Goal: Task Accomplishment & Management: Use online tool/utility

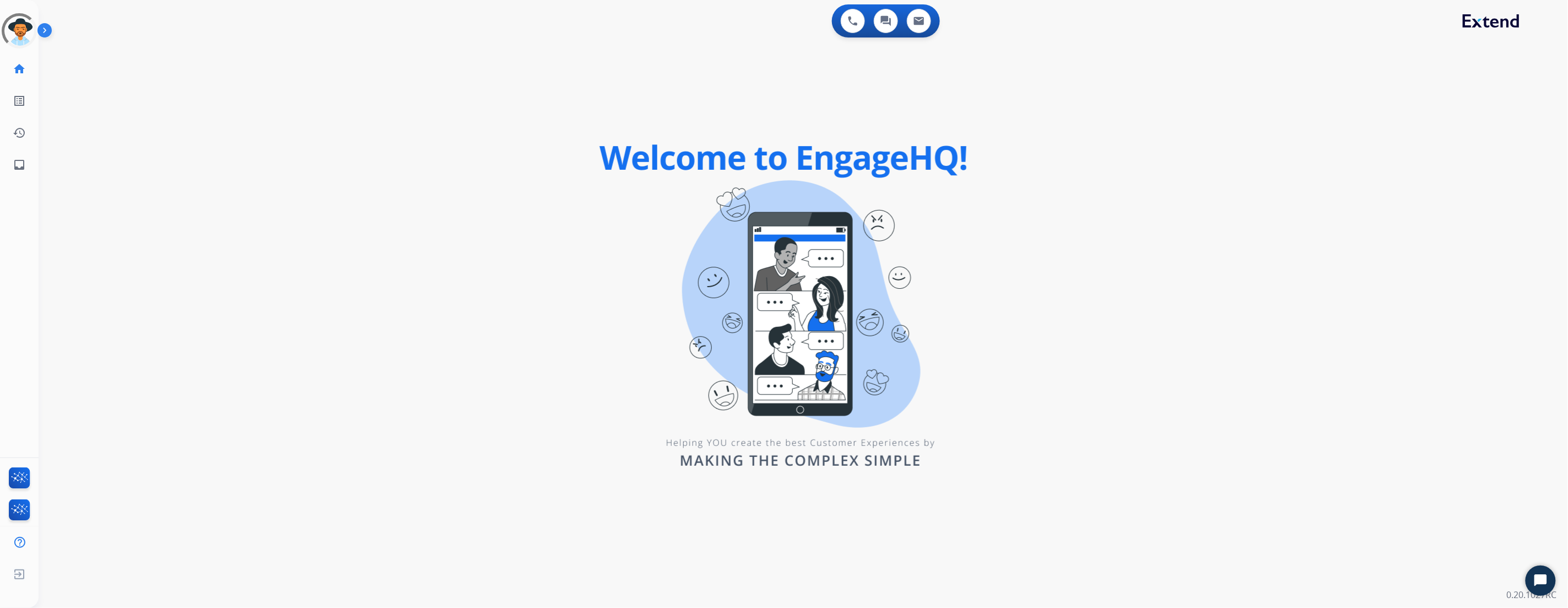
drag, startPoint x: 1088, startPoint y: 169, endPoint x: 1043, endPoint y: 152, distance: 48.1
click at [1083, 168] on div "0 Voice Interactions 0 Chat Interactions 0 Email Interactions swap_horiz Break …" at bounding box center [803, 304] width 1529 height 608
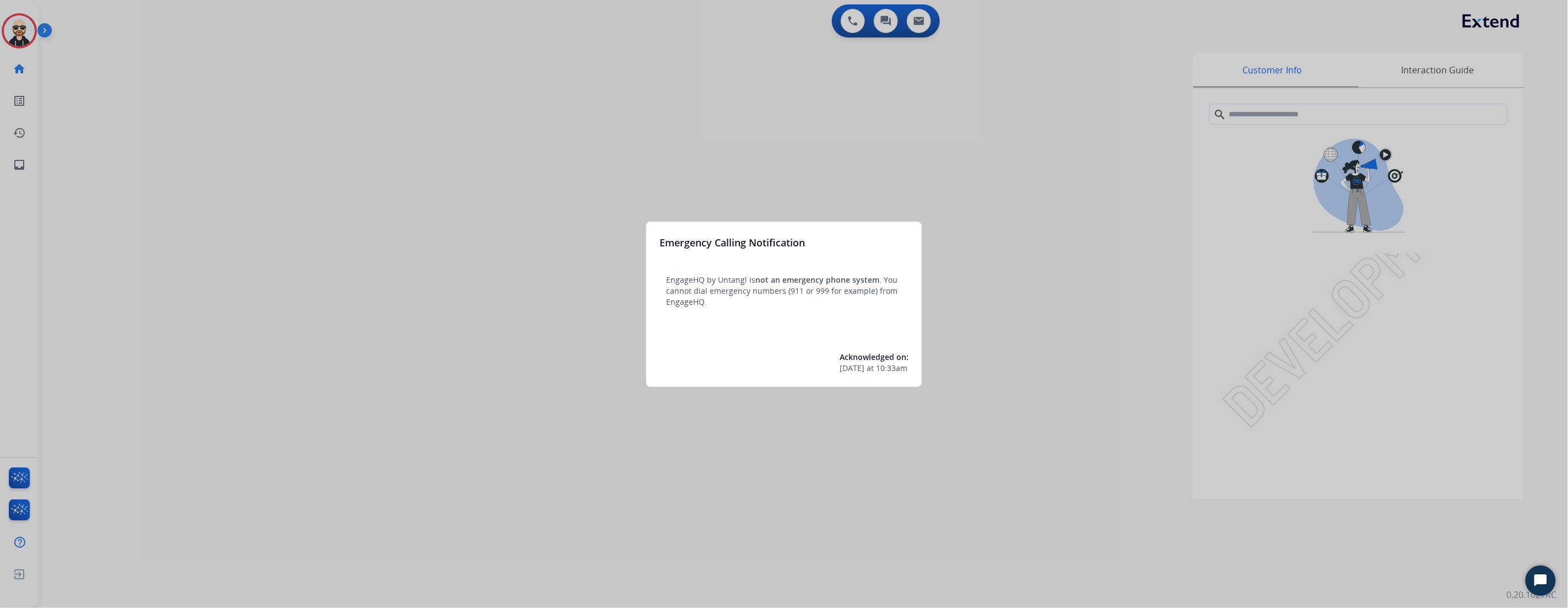
click at [888, 259] on div "Emergency Calling Notification EngageHQ by Untangl is not an emergency phone sy…" at bounding box center [783, 304] width 275 height 165
click at [945, 214] on div at bounding box center [784, 304] width 1568 height 608
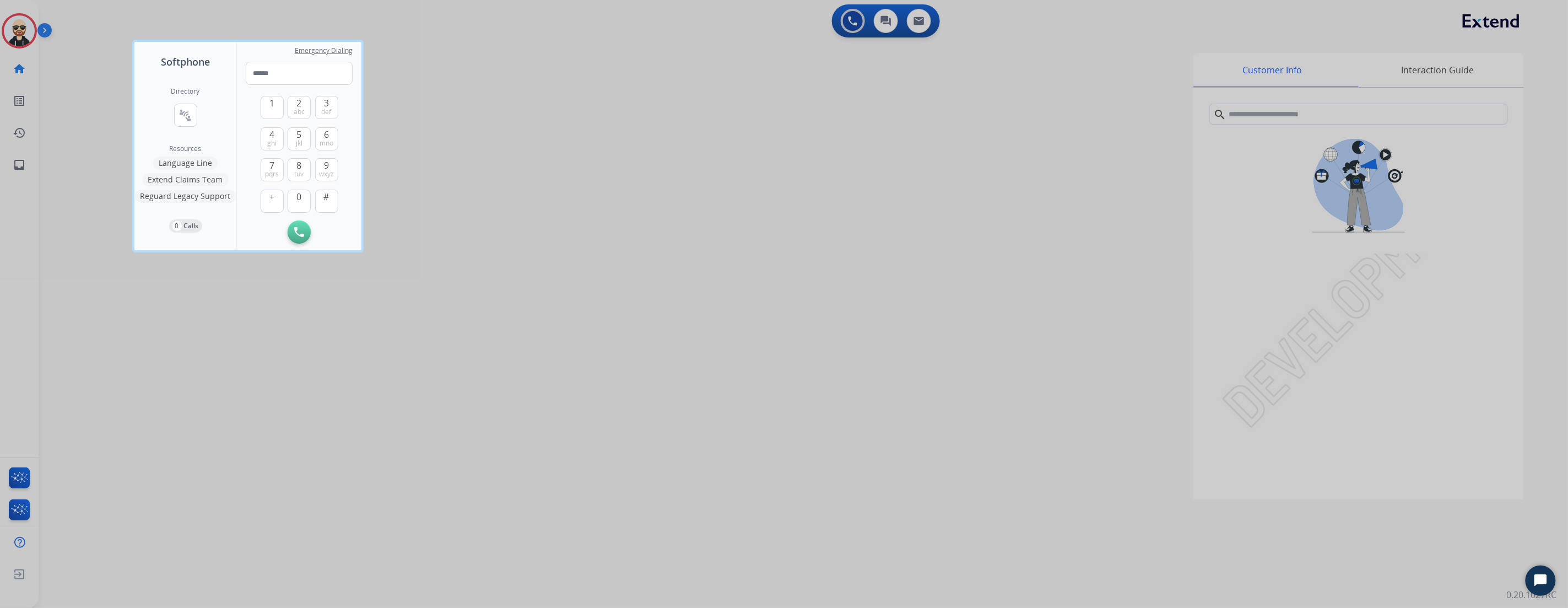
click at [691, 157] on div at bounding box center [784, 304] width 1568 height 608
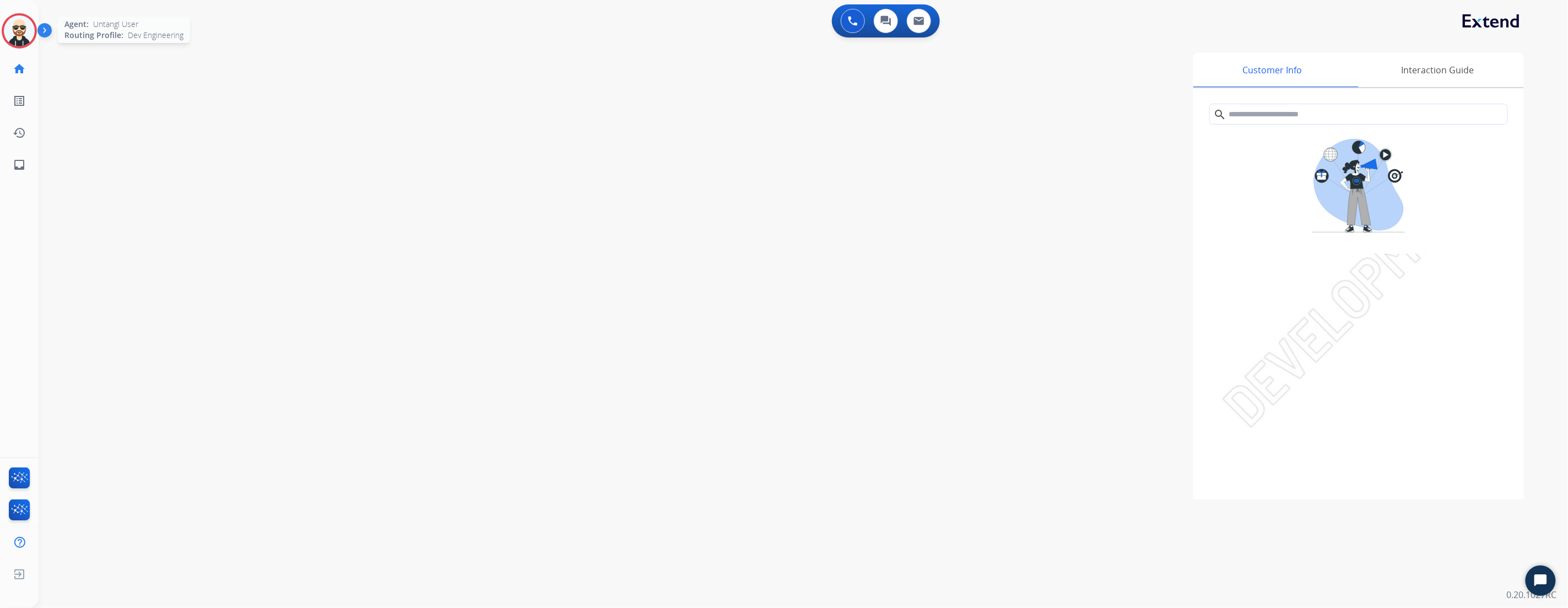
click at [21, 34] on img at bounding box center [19, 31] width 31 height 31
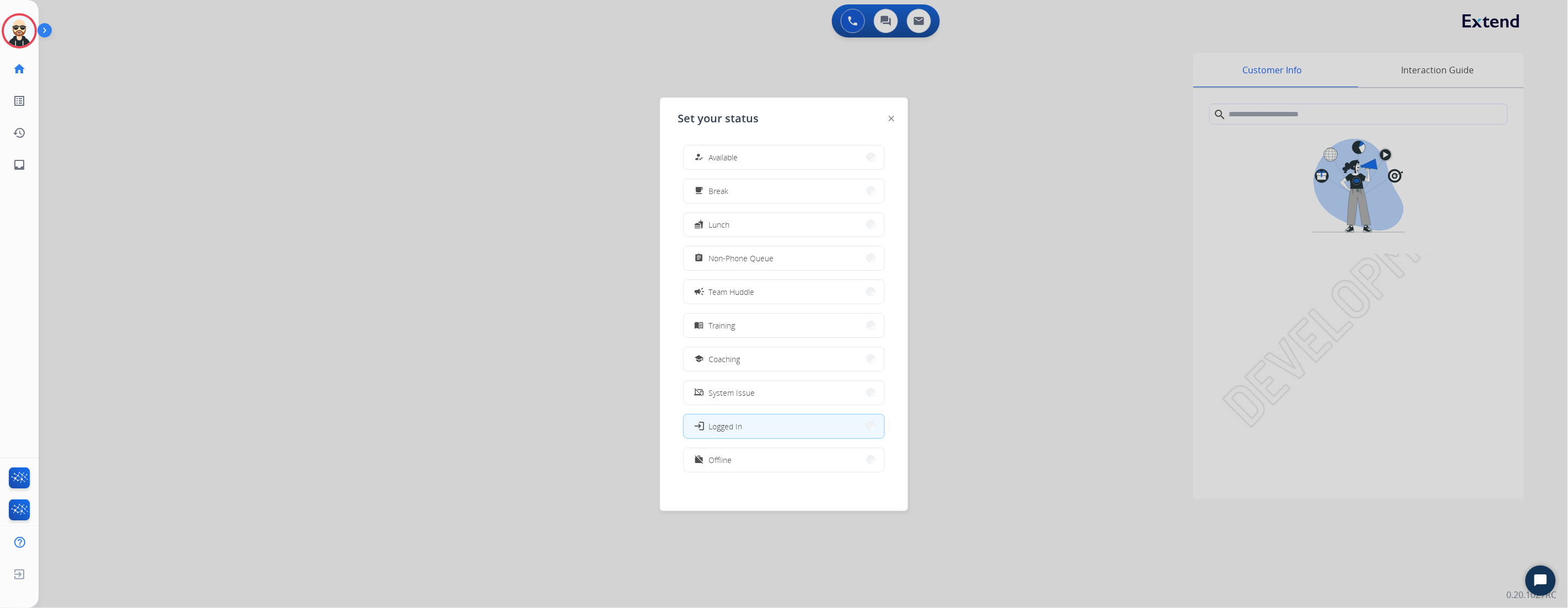
click at [889, 116] on img at bounding box center [891, 118] width 5 height 5
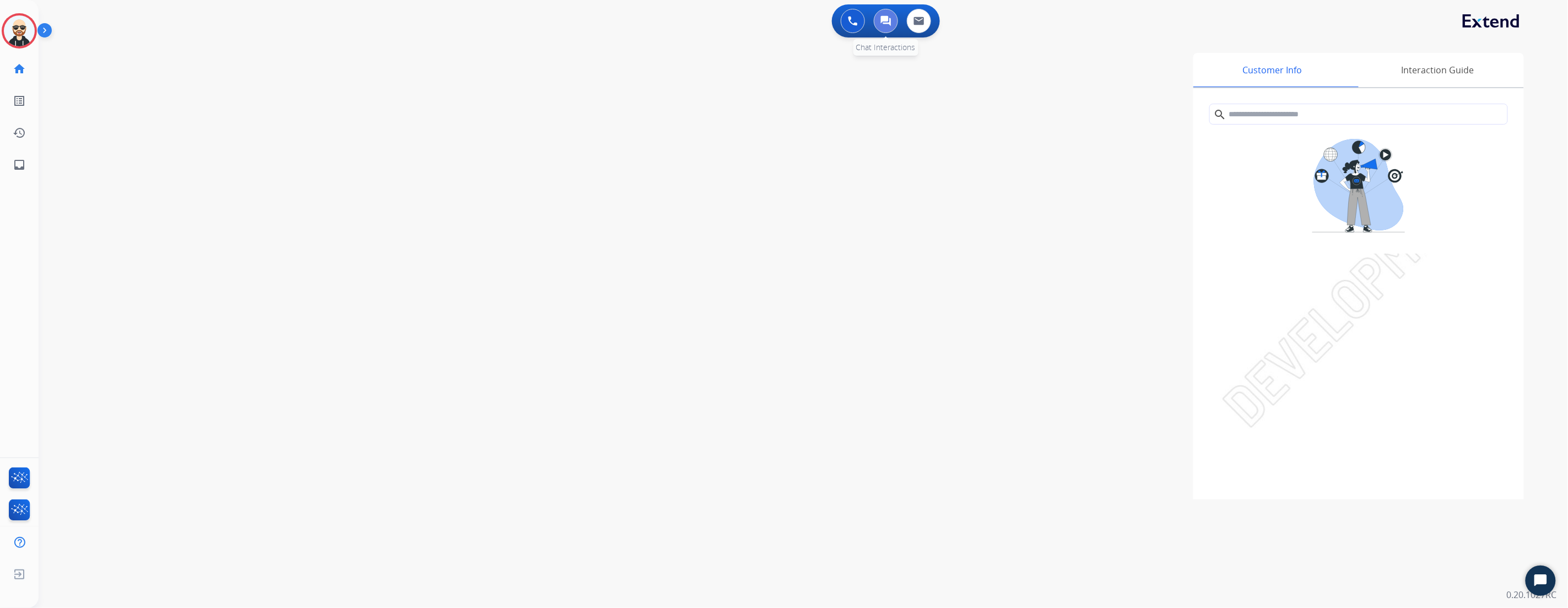
click at [889, 26] on img at bounding box center [886, 21] width 11 height 11
click at [884, 22] on img at bounding box center [886, 21] width 11 height 11
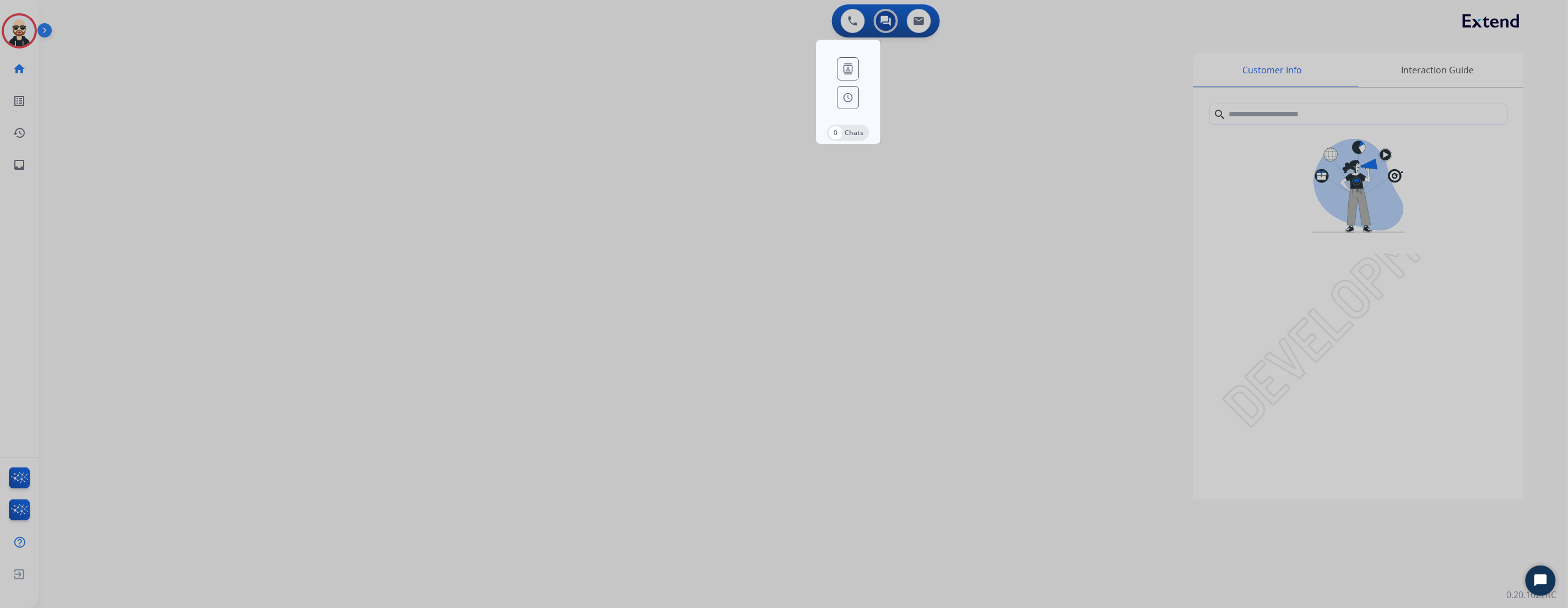
click at [850, 62] on img at bounding box center [848, 69] width 22 height 23
click at [841, 102] on img at bounding box center [848, 98] width 22 height 23
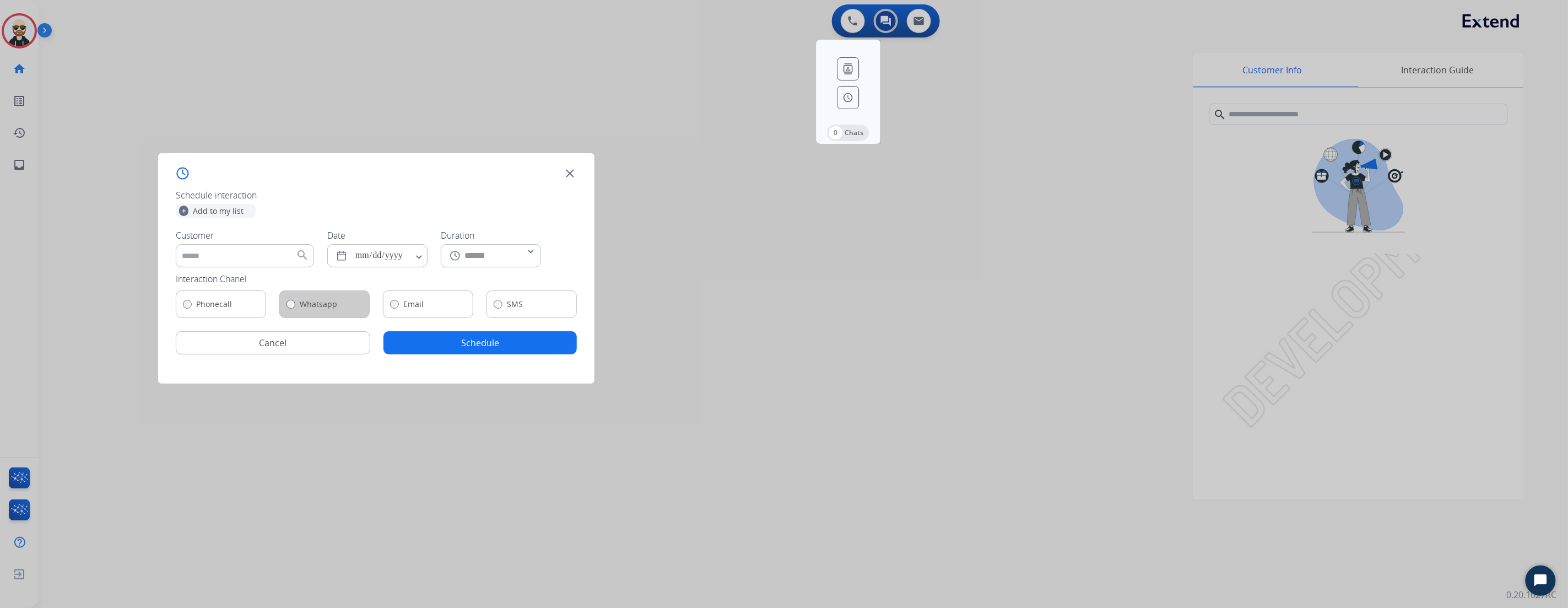
click at [289, 188] on div "Schedule interaction + Add to my list Customer search Date Duration ****** ****…" at bounding box center [376, 268] width 437 height 230
click at [570, 170] on img at bounding box center [570, 174] width 14 height 14
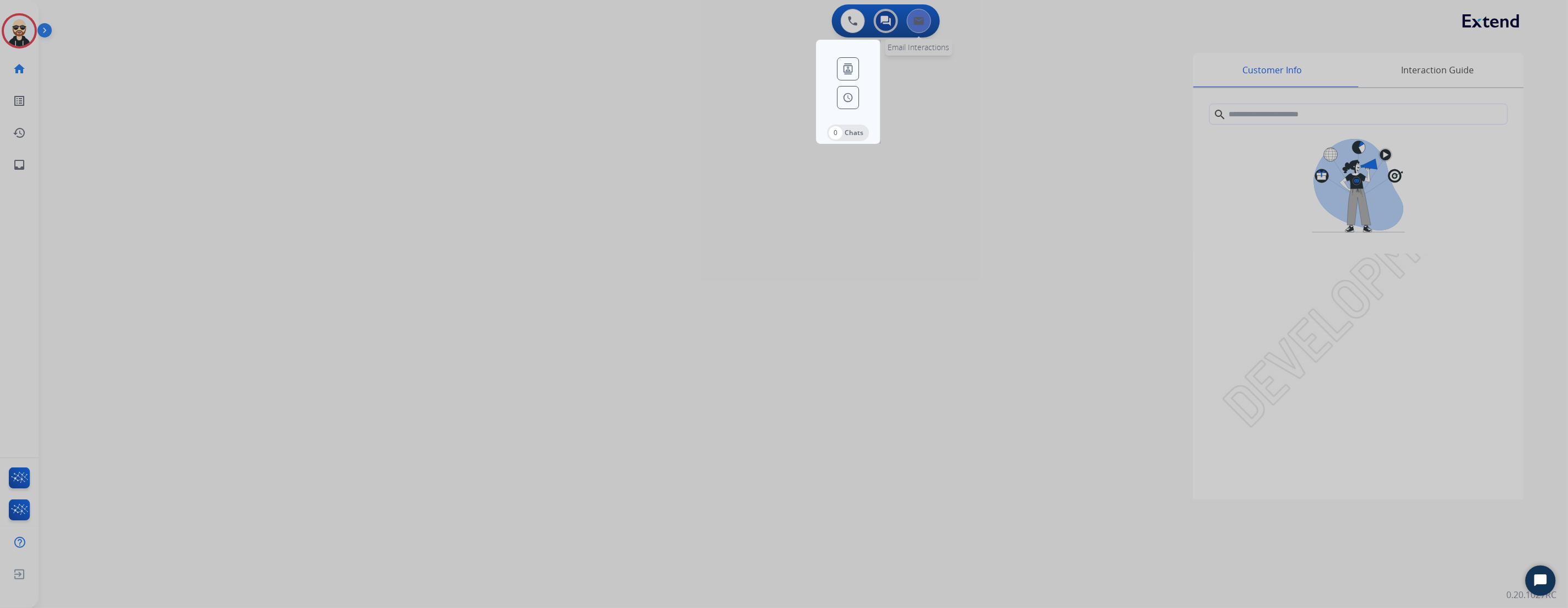
click at [917, 26] on div at bounding box center [784, 304] width 1568 height 608
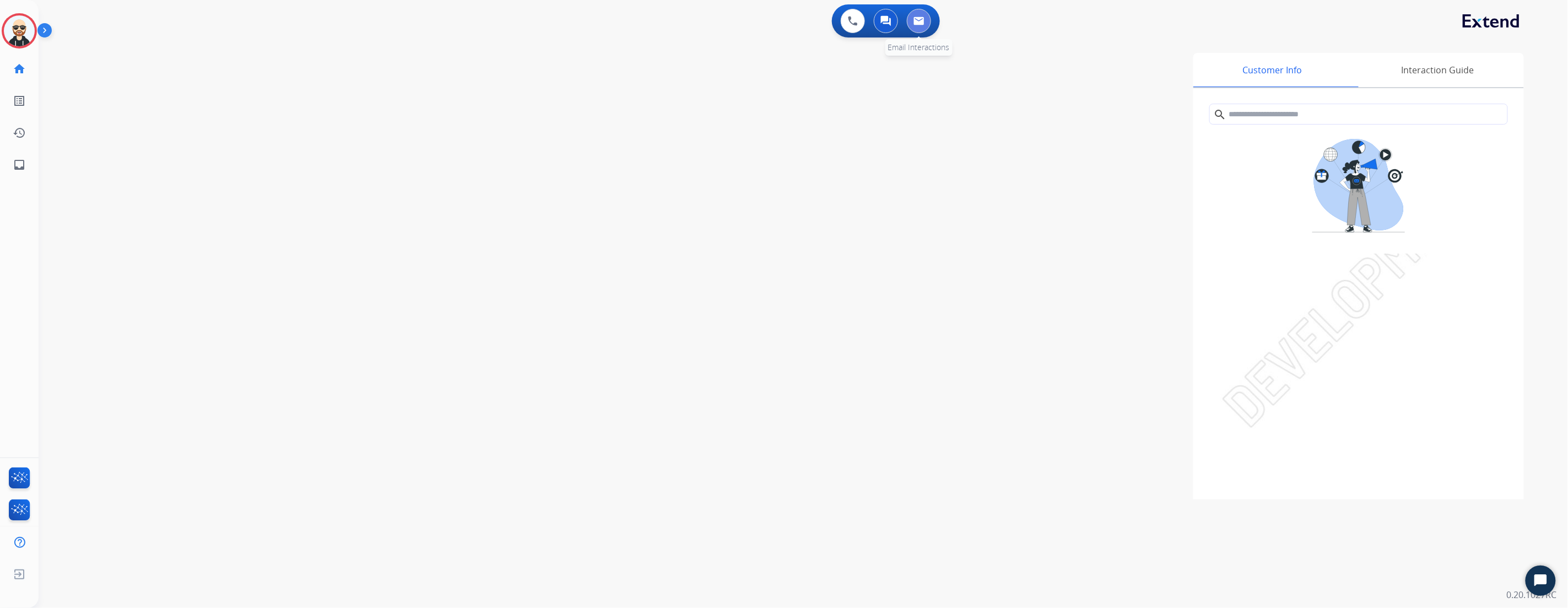
click at [917, 25] on button at bounding box center [919, 20] width 24 height 24
select select "**********"
